Goal: Task Accomplishment & Management: Manage account settings

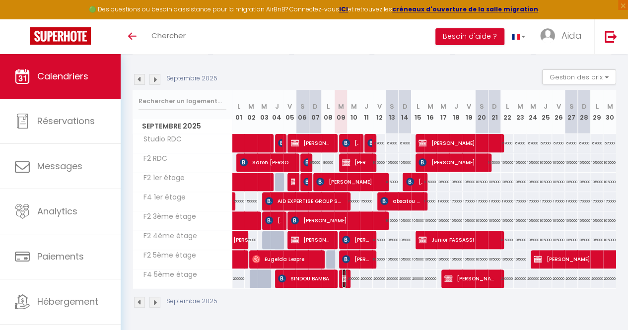
click at [342, 274] on img at bounding box center [346, 278] width 8 height 8
select select "OK"
select select "KO"
select select "0"
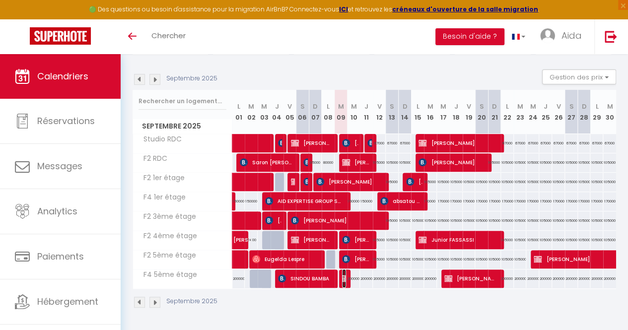
select select "1"
select select
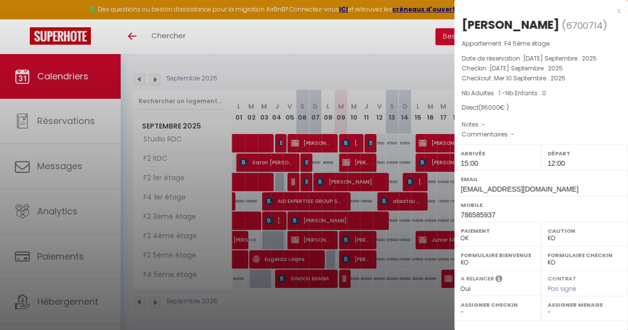
click at [341, 296] on div at bounding box center [314, 165] width 628 height 330
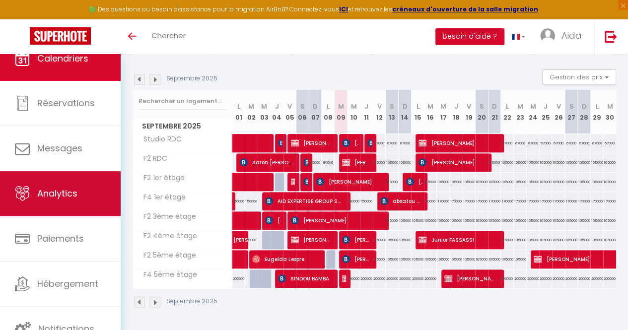
click at [89, 205] on link "Analytics" at bounding box center [60, 193] width 121 height 45
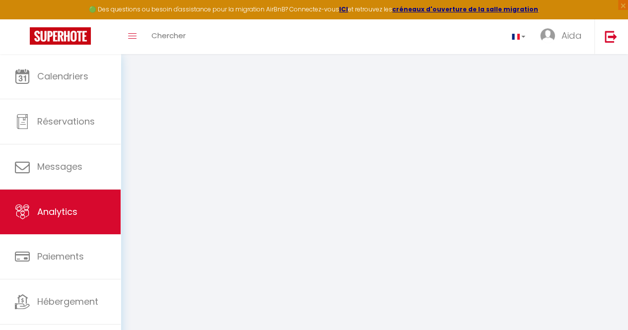
select select "2025"
select select "9"
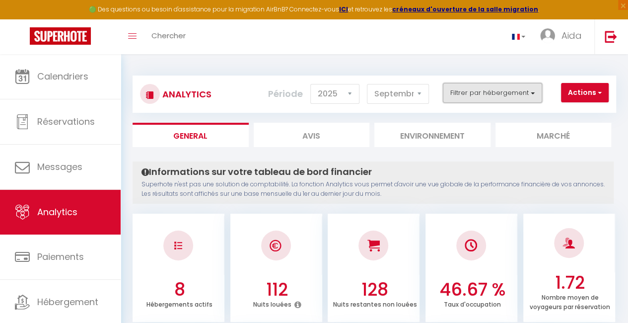
click at [534, 92] on button "Filtrer par hébergement" at bounding box center [492, 93] width 99 height 20
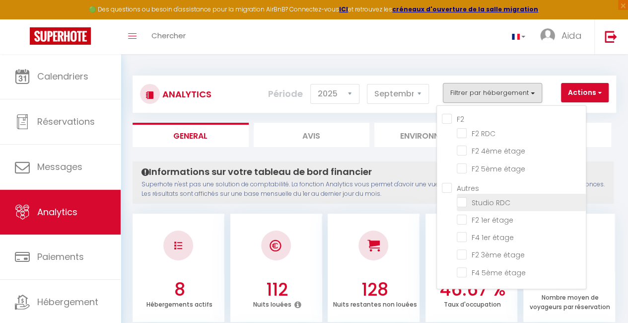
click at [466, 202] on RDC "checkbox" at bounding box center [521, 202] width 129 height 10
checkbox RDC "true"
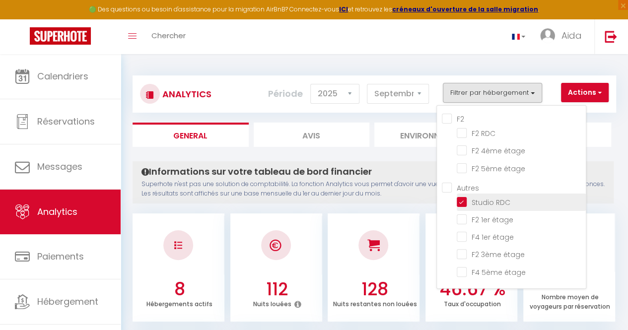
checkbox RDC "false"
checkbox étage "false"
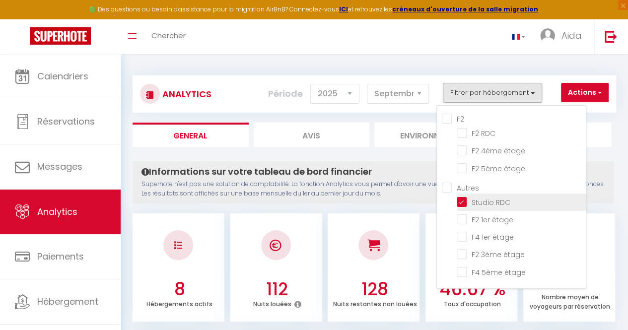
checkbox étage "false"
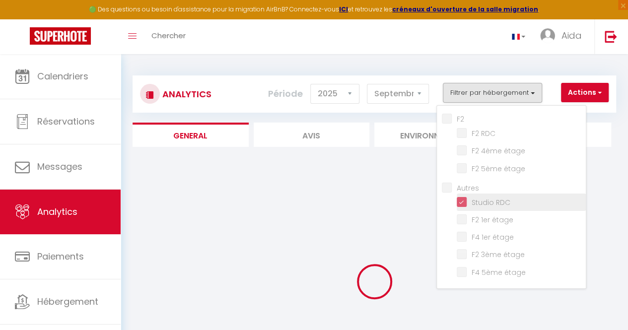
checkbox RDC "false"
checkbox étage "false"
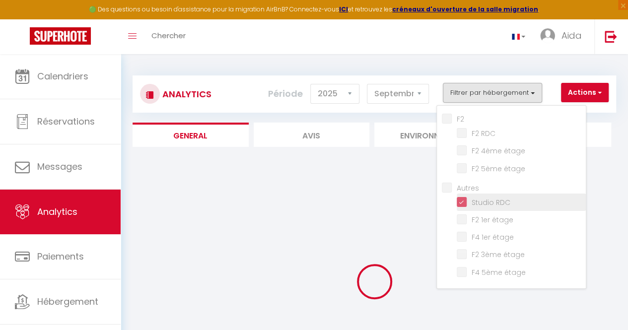
checkbox étage "false"
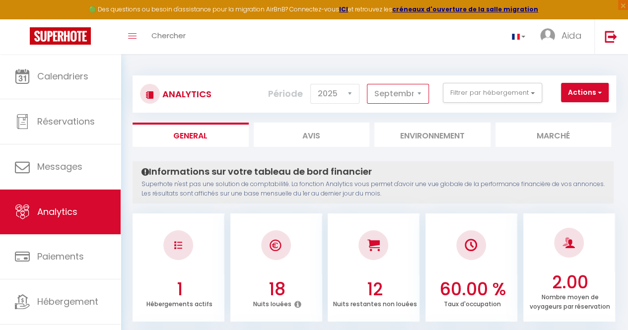
click at [421, 88] on select "Janvier Février Mars Avril Mai Juin Juillet Août Septembre Octobre Novembre Déc…" at bounding box center [398, 94] width 62 height 20
select select "8"
click at [368, 84] on select "Janvier Février Mars Avril Mai Juin Juillet Août Septembre Octobre Novembre Déc…" at bounding box center [398, 94] width 62 height 20
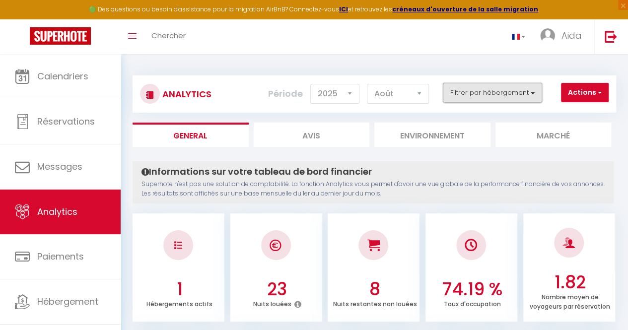
click at [537, 96] on button "Filtrer par hébergement" at bounding box center [492, 93] width 99 height 20
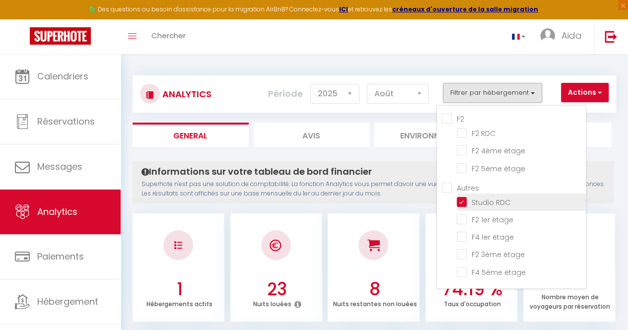
click at [458, 205] on RDC "checkbox" at bounding box center [521, 202] width 129 height 10
checkbox RDC "false"
checkbox étage "false"
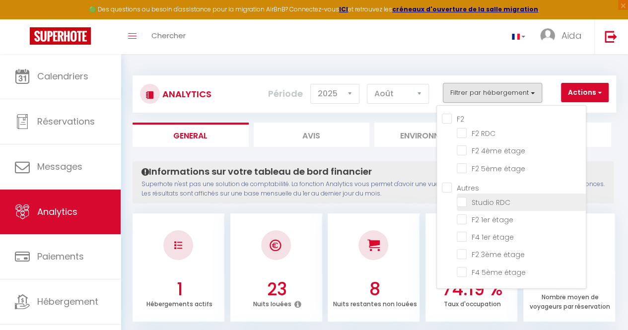
checkbox étage "false"
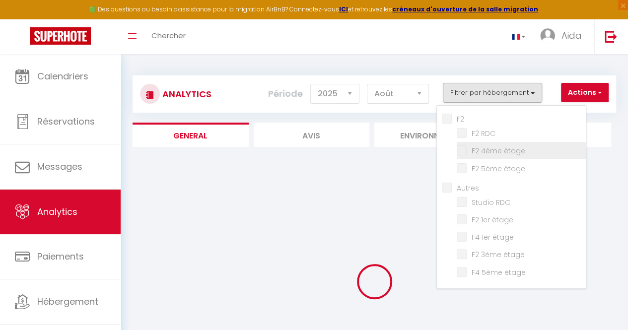
checkbox RDC "false"
checkbox étage "false"
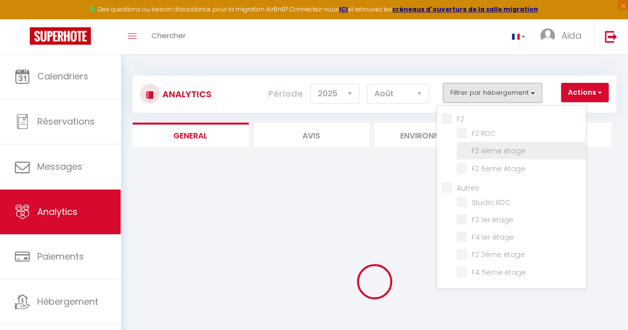
checkbox étage "false"
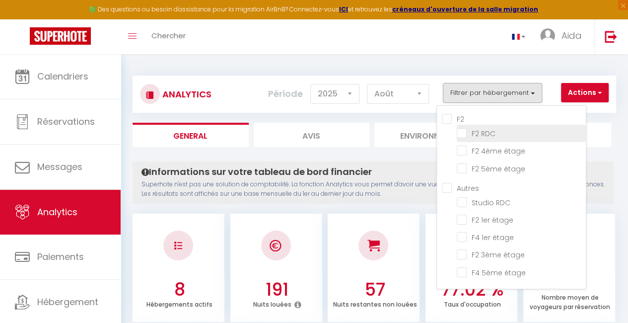
click at [462, 130] on RDC "checkbox" at bounding box center [521, 133] width 129 height 10
checkbox RDC "true"
checkbox étage "false"
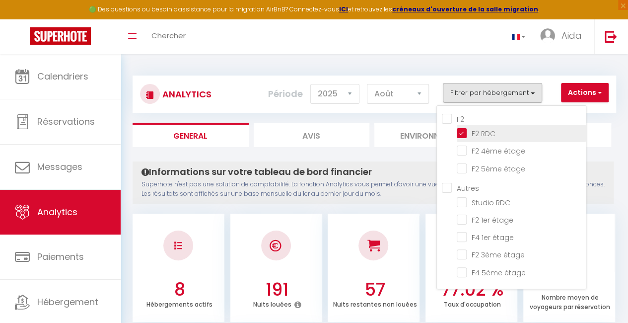
checkbox étage "false"
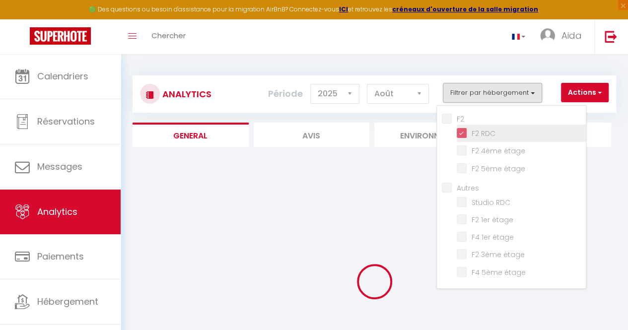
checkbox étage "false"
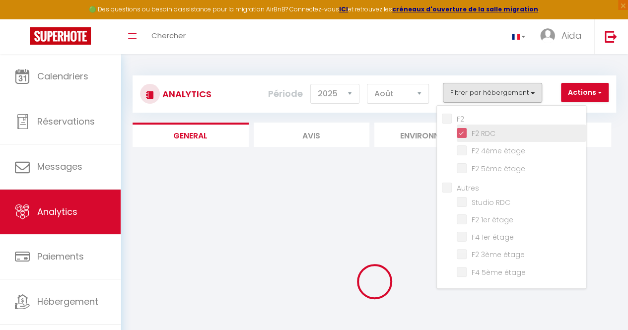
checkbox étage "false"
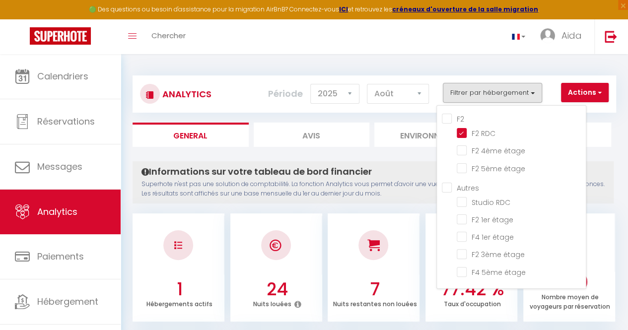
click at [415, 175] on h4 "Informations sur votre tableau de bord financier" at bounding box center [372, 171] width 463 height 11
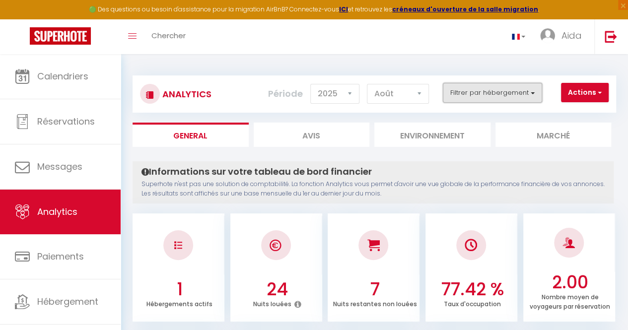
click at [538, 97] on button "Filtrer par hébergement" at bounding box center [492, 93] width 99 height 20
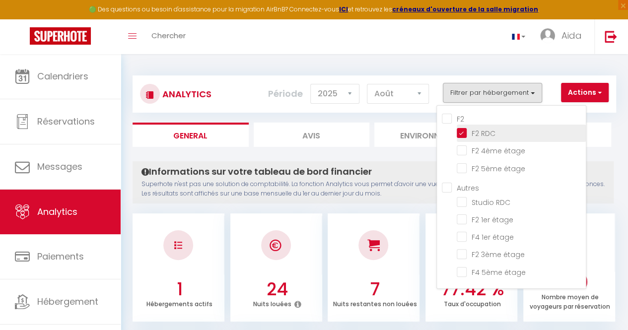
click at [461, 134] on RDC "checkbox" at bounding box center [521, 133] width 129 height 10
checkbox RDC "false"
checkbox étage "false"
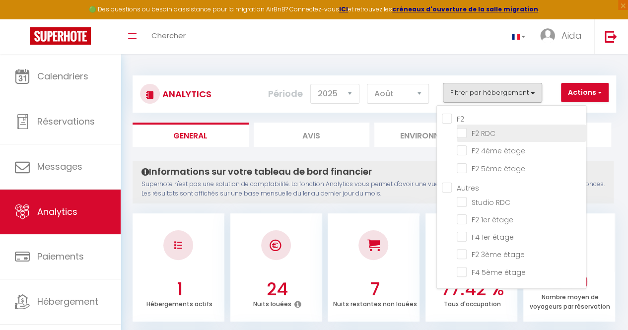
checkbox étage "false"
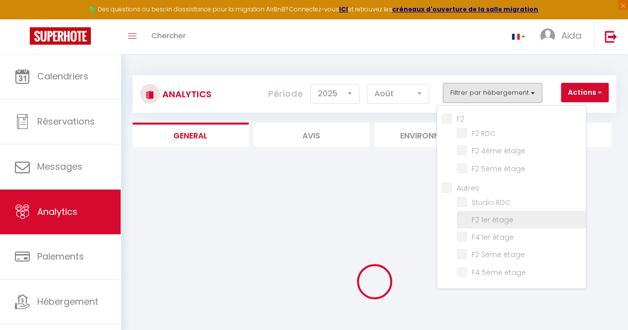
checkbox étage "false"
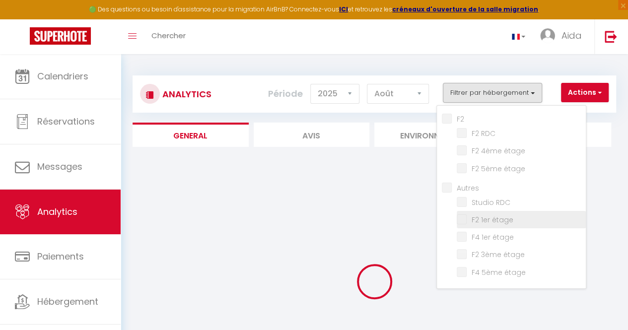
checkbox étage "false"
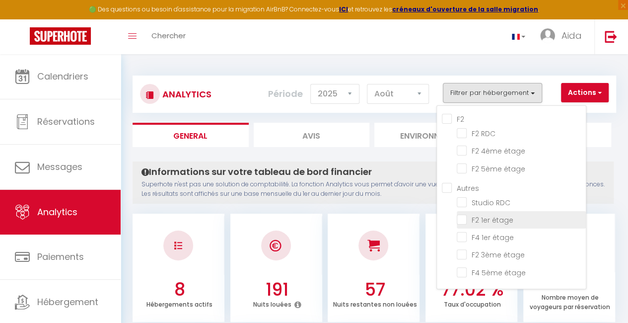
click at [462, 221] on étage "checkbox" at bounding box center [521, 219] width 129 height 10
checkbox étage "true"
checkbox étage "false"
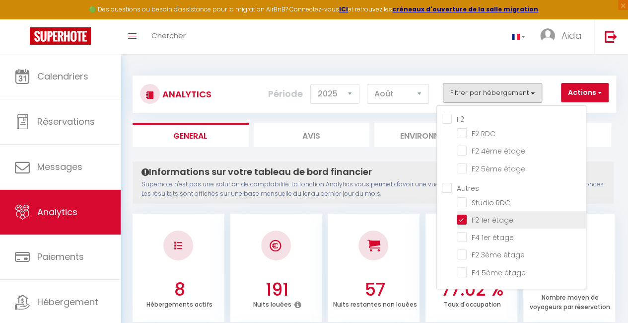
checkbox étage "false"
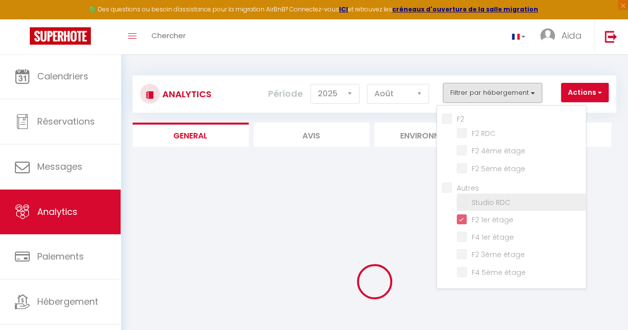
checkbox étage "false"
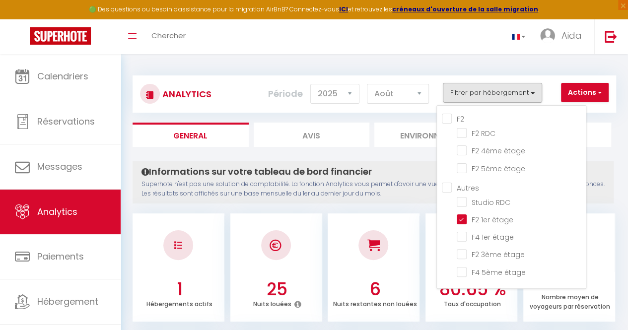
click at [393, 198] on p "Superhote n'est pas une solution de comptabilité. La fonction Analytics vous pe…" at bounding box center [372, 189] width 463 height 19
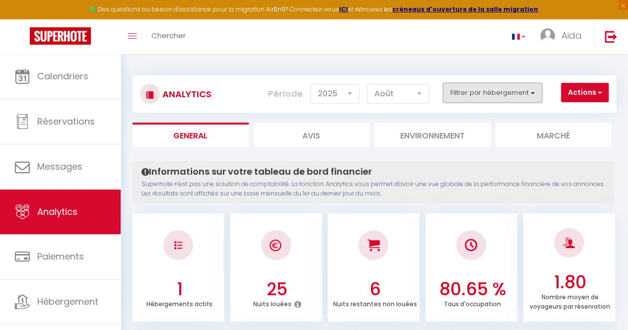
click at [532, 87] on button "Filtrer par hébergement" at bounding box center [492, 93] width 99 height 20
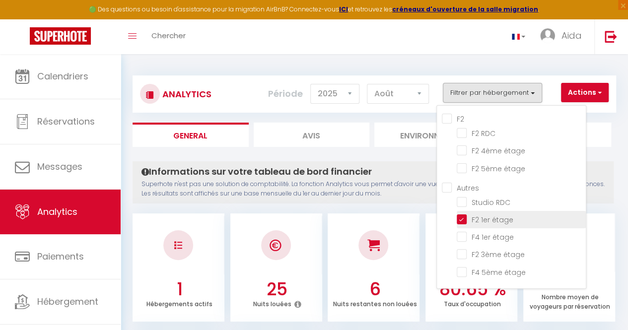
click at [461, 220] on étage "checkbox" at bounding box center [521, 219] width 129 height 10
checkbox étage "false"
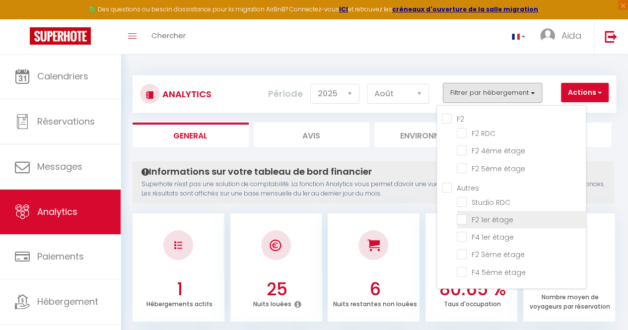
checkbox étage "false"
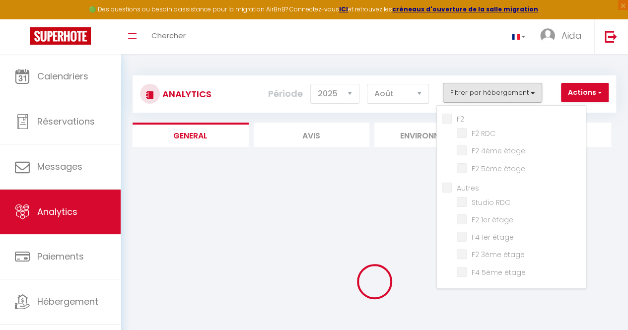
checkbox étage "false"
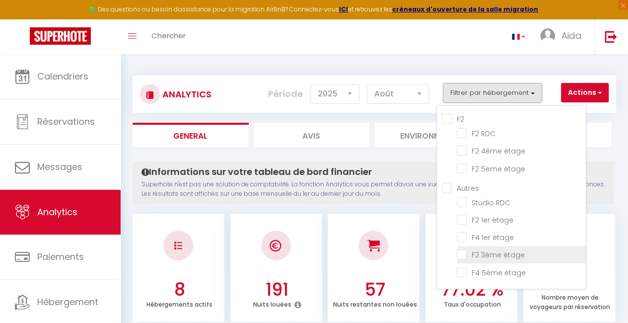
click at [462, 256] on étage "checkbox" at bounding box center [521, 254] width 129 height 10
checkbox étage "true"
checkbox étage "false"
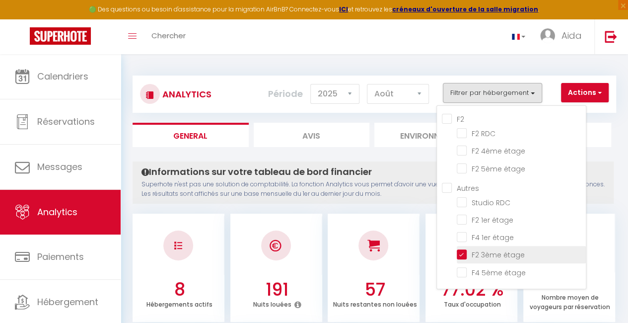
checkbox étage "false"
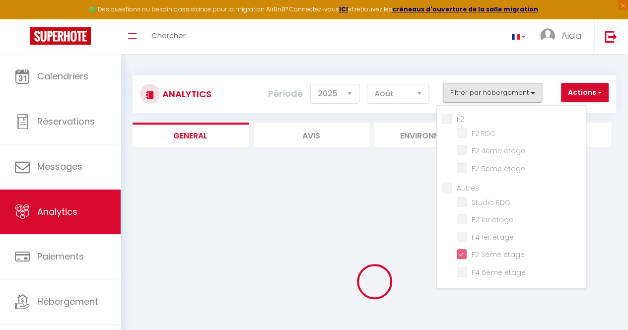
checkbox étage "false"
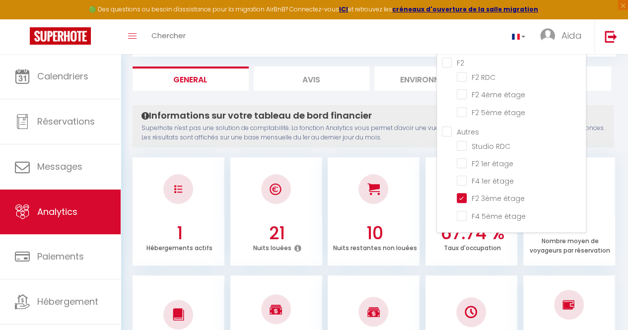
scroll to position [99, 0]
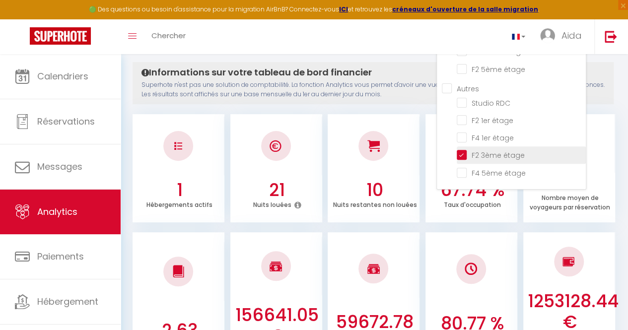
click at [463, 152] on étage "checkbox" at bounding box center [521, 154] width 129 height 10
checkbox étage "false"
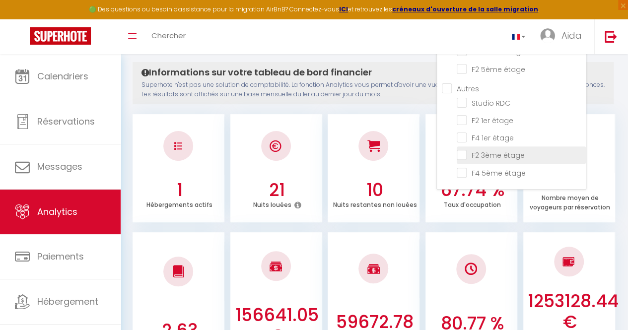
checkbox étage "false"
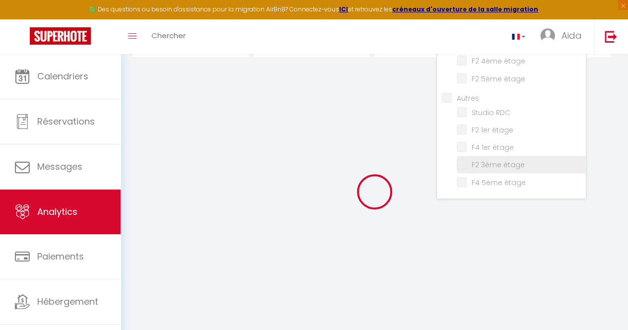
scroll to position [90, 0]
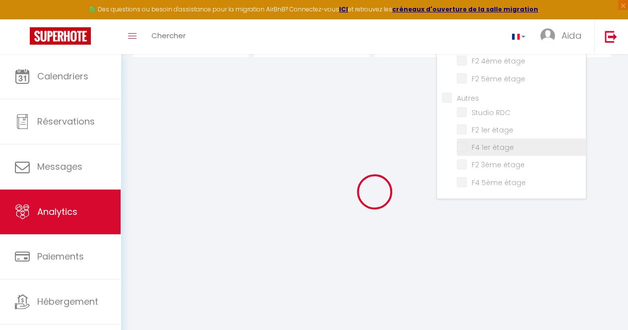
checkbox étage "false"
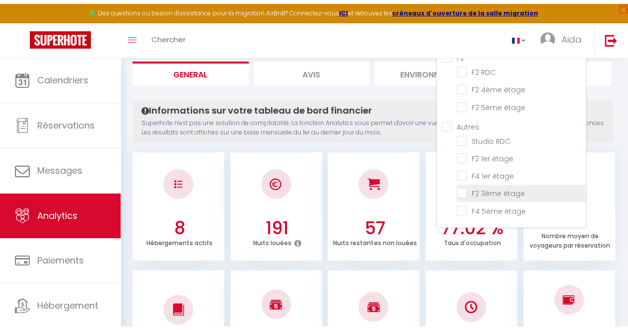
scroll to position [50, 0]
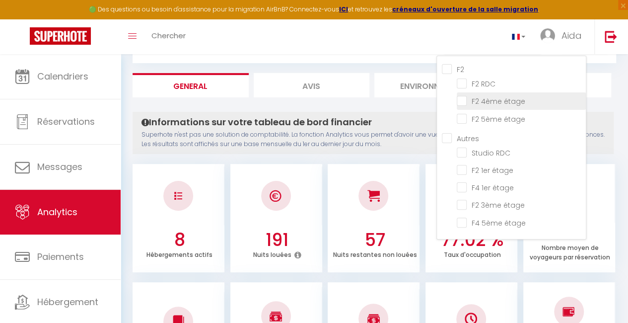
click at [466, 102] on étage "checkbox" at bounding box center [521, 100] width 129 height 10
checkbox étage "true"
checkbox étage "false"
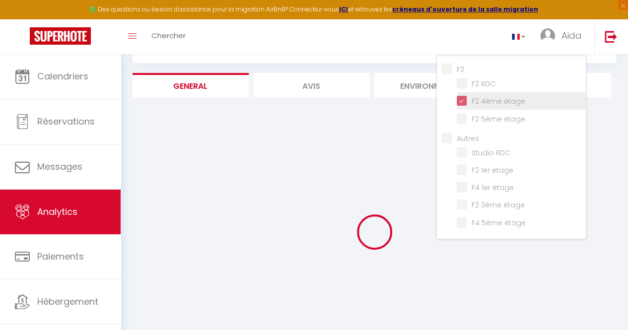
checkbox étage "false"
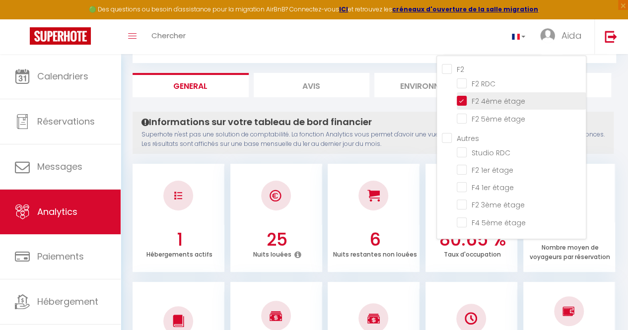
click at [461, 101] on étage "checkbox" at bounding box center [521, 100] width 129 height 10
checkbox étage "false"
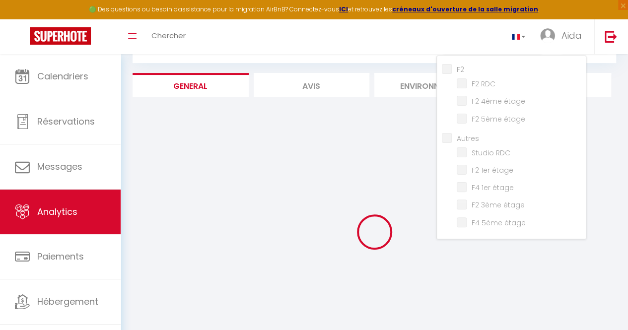
checkbox étage "false"
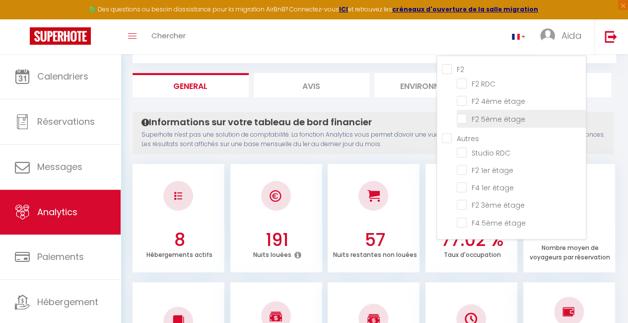
click at [461, 121] on étage "checkbox" at bounding box center [521, 118] width 129 height 10
checkbox étage "true"
checkbox étage "false"
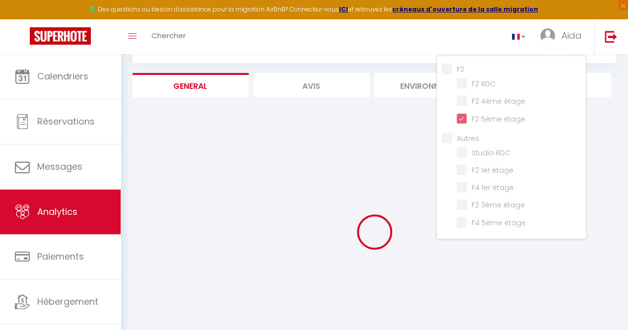
checkbox étage "false"
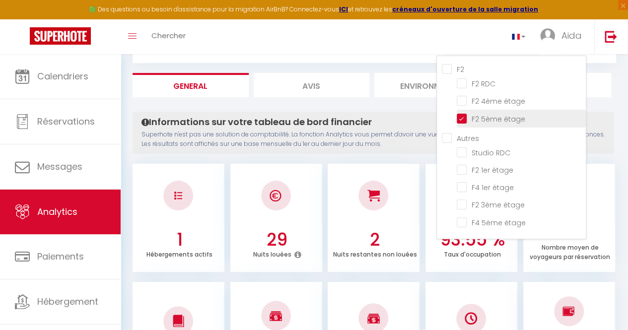
click at [462, 117] on étage "checkbox" at bounding box center [521, 118] width 129 height 10
checkbox étage "false"
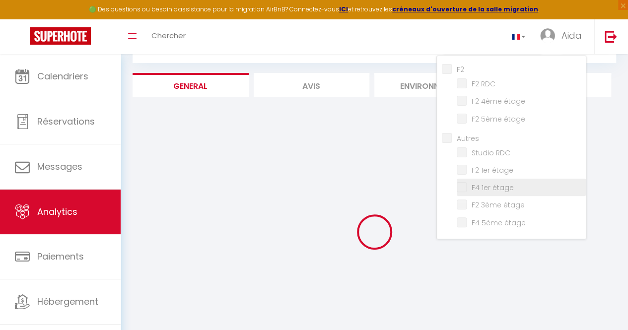
checkbox étage "false"
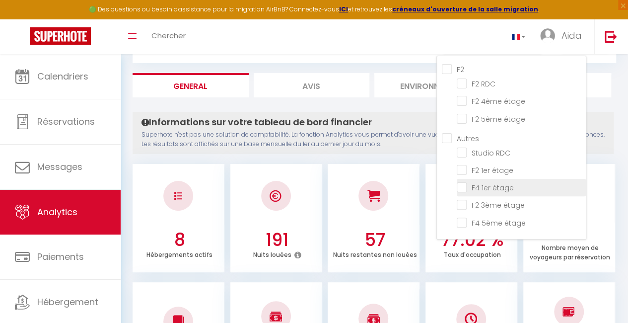
click at [465, 189] on étage "checkbox" at bounding box center [521, 187] width 129 height 10
checkbox étage "true"
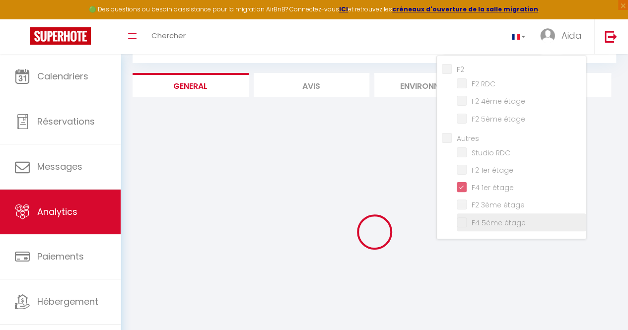
checkbox étage "false"
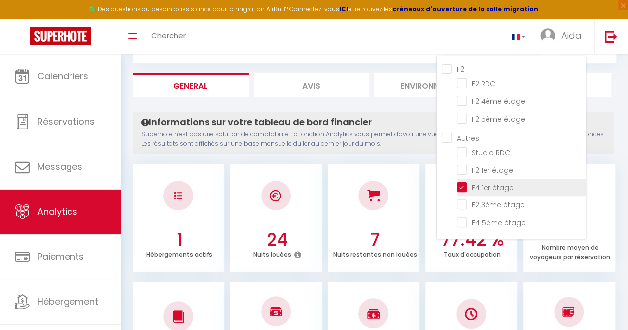
click at [461, 190] on étage "checkbox" at bounding box center [521, 187] width 129 height 10
checkbox étage "false"
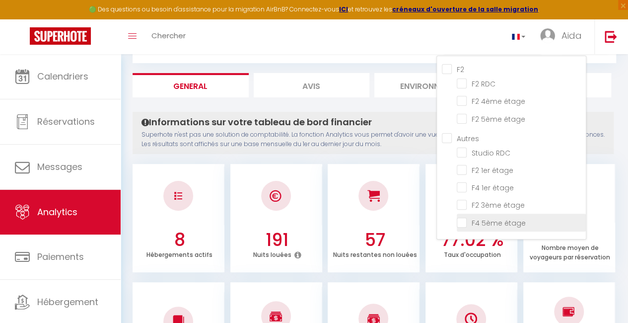
click at [461, 225] on étage "checkbox" at bounding box center [521, 221] width 129 height 10
checkbox étage "true"
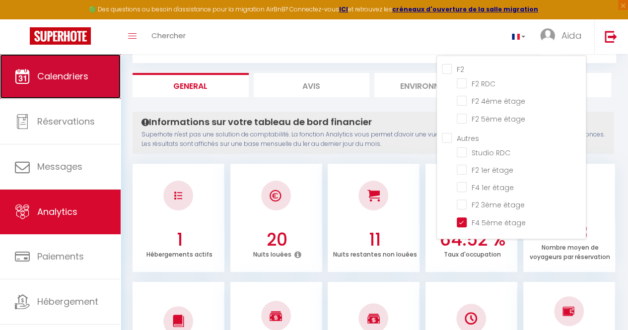
click at [70, 87] on link "Calendriers" at bounding box center [60, 76] width 121 height 45
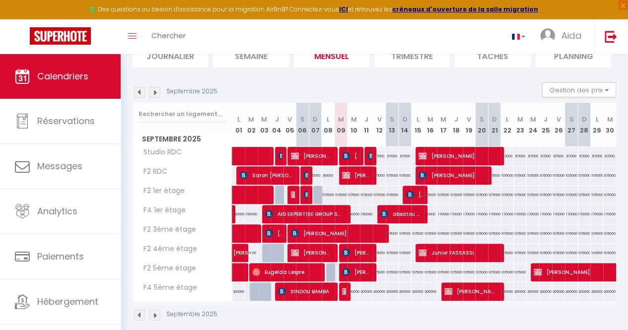
scroll to position [97, 0]
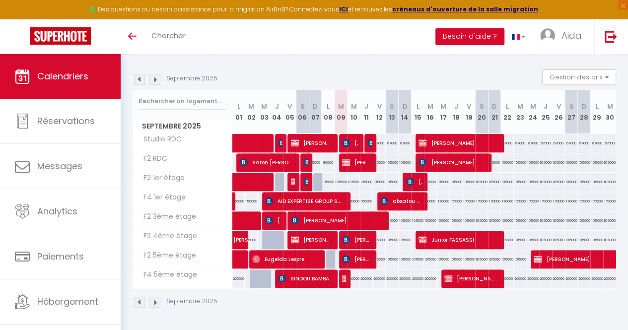
click at [336, 176] on div "105000" at bounding box center [340, 182] width 13 height 18
type input "105000"
type input "[DATE] Septembre 2025"
type input "Mer 10 Septembre 2025"
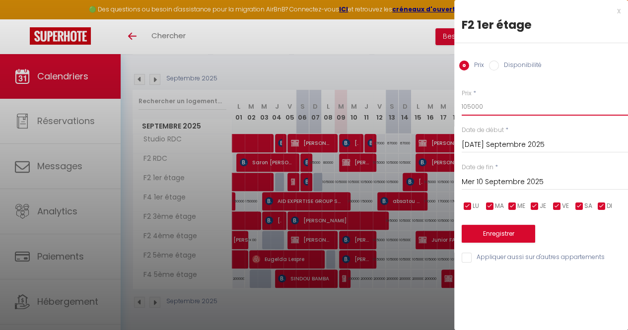
click at [527, 110] on input "105000" at bounding box center [544, 107] width 166 height 18
type input "1"
type input "95000"
click at [505, 233] on button "Enregistrer" at bounding box center [497, 234] width 73 height 18
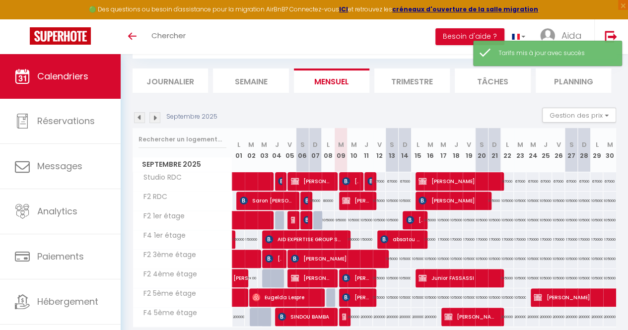
scroll to position [97, 0]
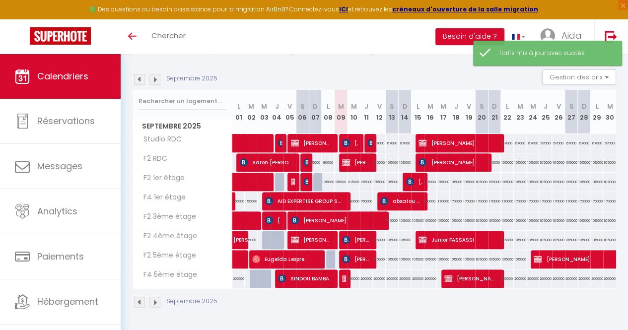
click at [350, 178] on div "105000" at bounding box center [353, 182] width 13 height 18
type input "105000"
type input "Mer 10 Septembre 2025"
type input "Jeu 11 Septembre 2025"
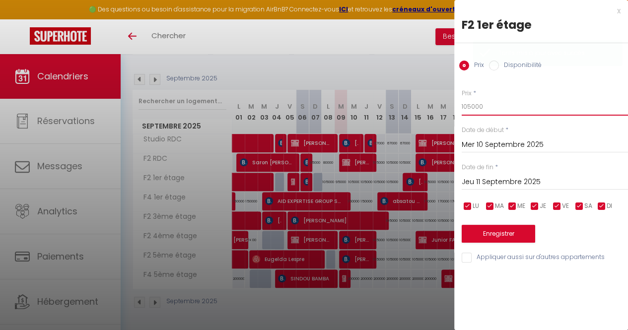
click at [502, 107] on input "105000" at bounding box center [544, 107] width 166 height 18
type input "1"
type input "95000"
click at [495, 239] on button "Enregistrer" at bounding box center [497, 234] width 73 height 18
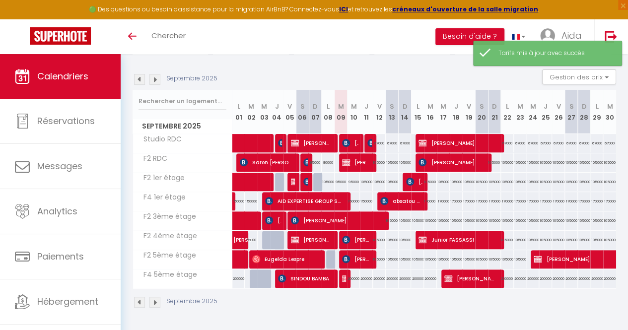
click at [362, 177] on div "105000" at bounding box center [366, 182] width 13 height 18
type input "105000"
type input "Jeu 11 Septembre 2025"
type input "Ven 12 Septembre 2025"
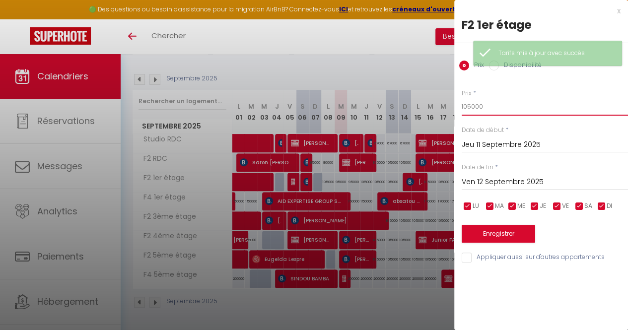
click at [520, 111] on input "105000" at bounding box center [544, 107] width 166 height 18
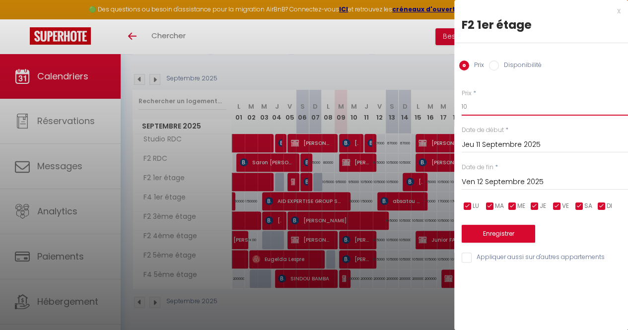
type input "1"
type input "95000"
click at [479, 235] on button "Enregistrer" at bounding box center [497, 234] width 73 height 18
